Goal: Task Accomplishment & Management: Manage account settings

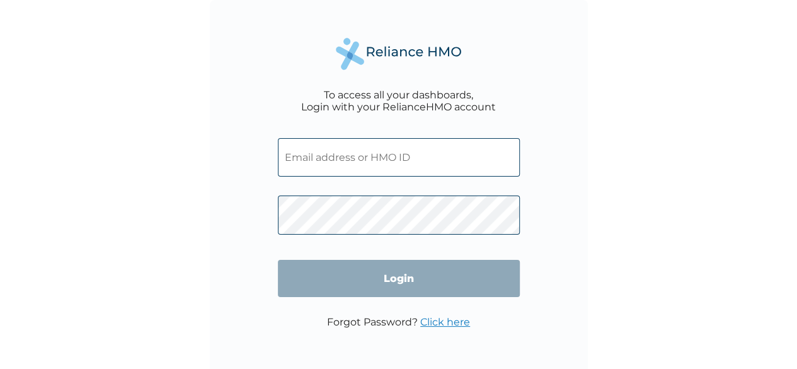
click at [335, 157] on input "text" at bounding box center [399, 157] width 242 height 38
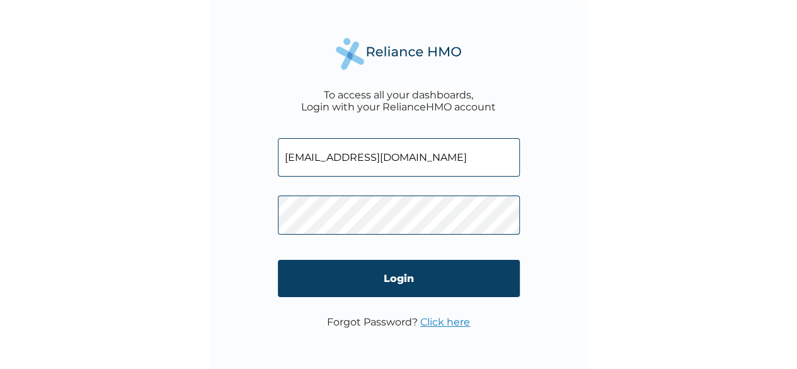
click at [397, 164] on input "[EMAIL_ADDRESS][DOMAIN_NAME]" at bounding box center [399, 157] width 242 height 38
type input "a"
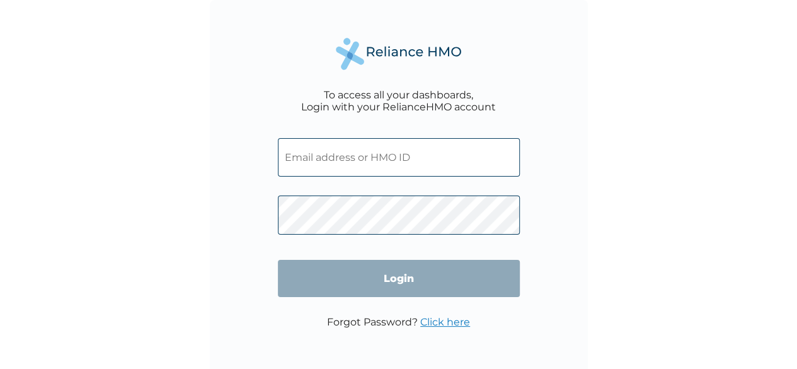
click at [397, 164] on input "text" at bounding box center [399, 157] width 242 height 38
type input "[EMAIL_ADDRESS][DOMAIN_NAME]"
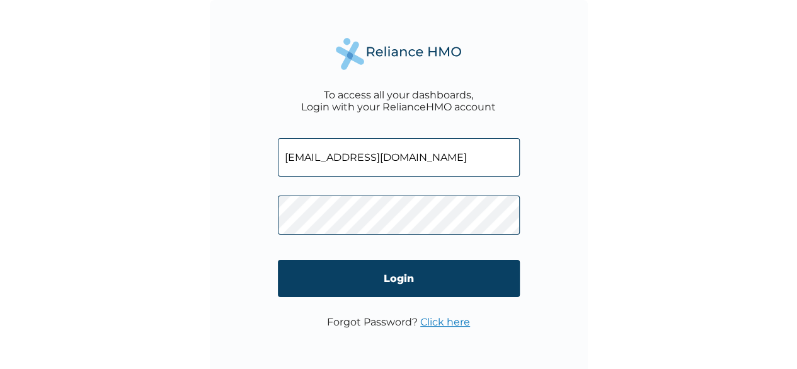
click input "Login" at bounding box center [399, 278] width 242 height 37
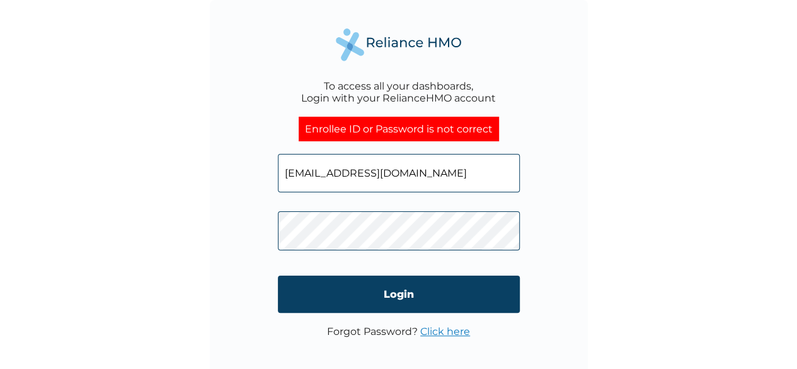
click at [397, 167] on input "aayedun@ceiil.ng" at bounding box center [399, 173] width 242 height 38
click at [398, 183] on input "aayedun@ceiil.ng" at bounding box center [399, 173] width 242 height 38
type input "a"
type input "CXI/10010/A"
click input "Login" at bounding box center [399, 293] width 242 height 37
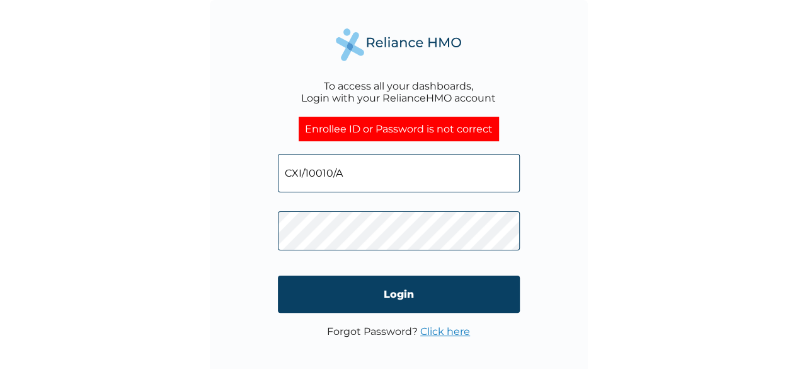
click at [347, 163] on input "CXI/10010/A" at bounding box center [399, 173] width 242 height 38
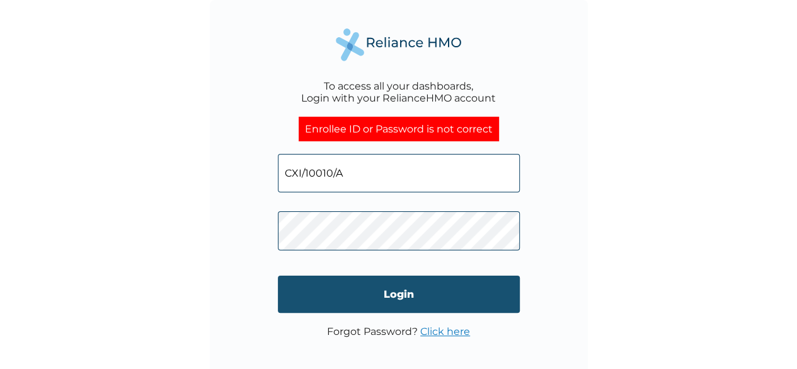
click at [398, 297] on input "Login" at bounding box center [399, 293] width 242 height 37
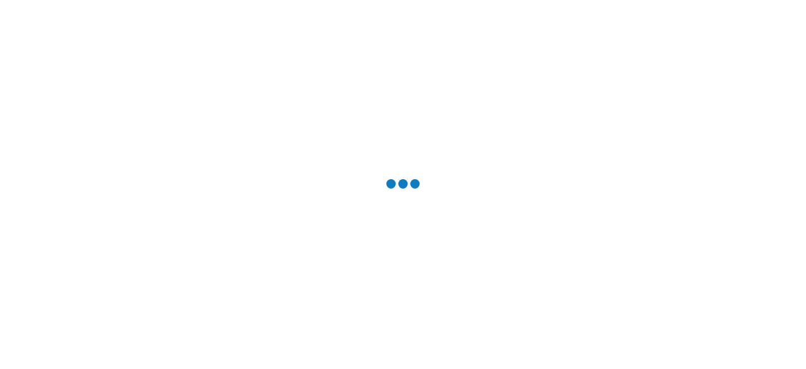
click at [398, 297] on div at bounding box center [403, 184] width 806 height 369
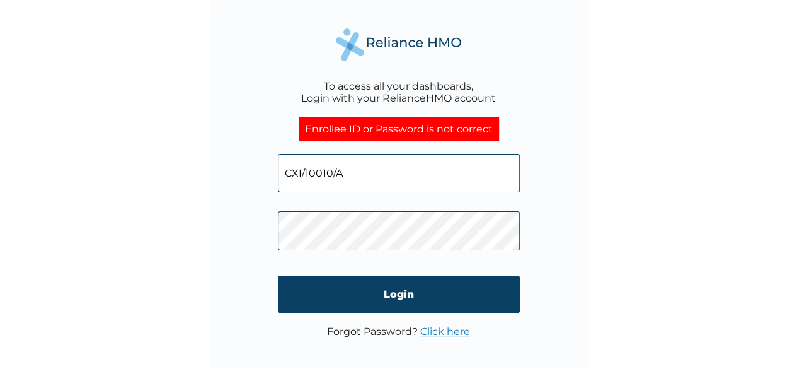
click at [650, 319] on div "To access all your dashboards, Login with your RelianceHMO account Enrollee ID …" at bounding box center [398, 184] width 797 height 369
